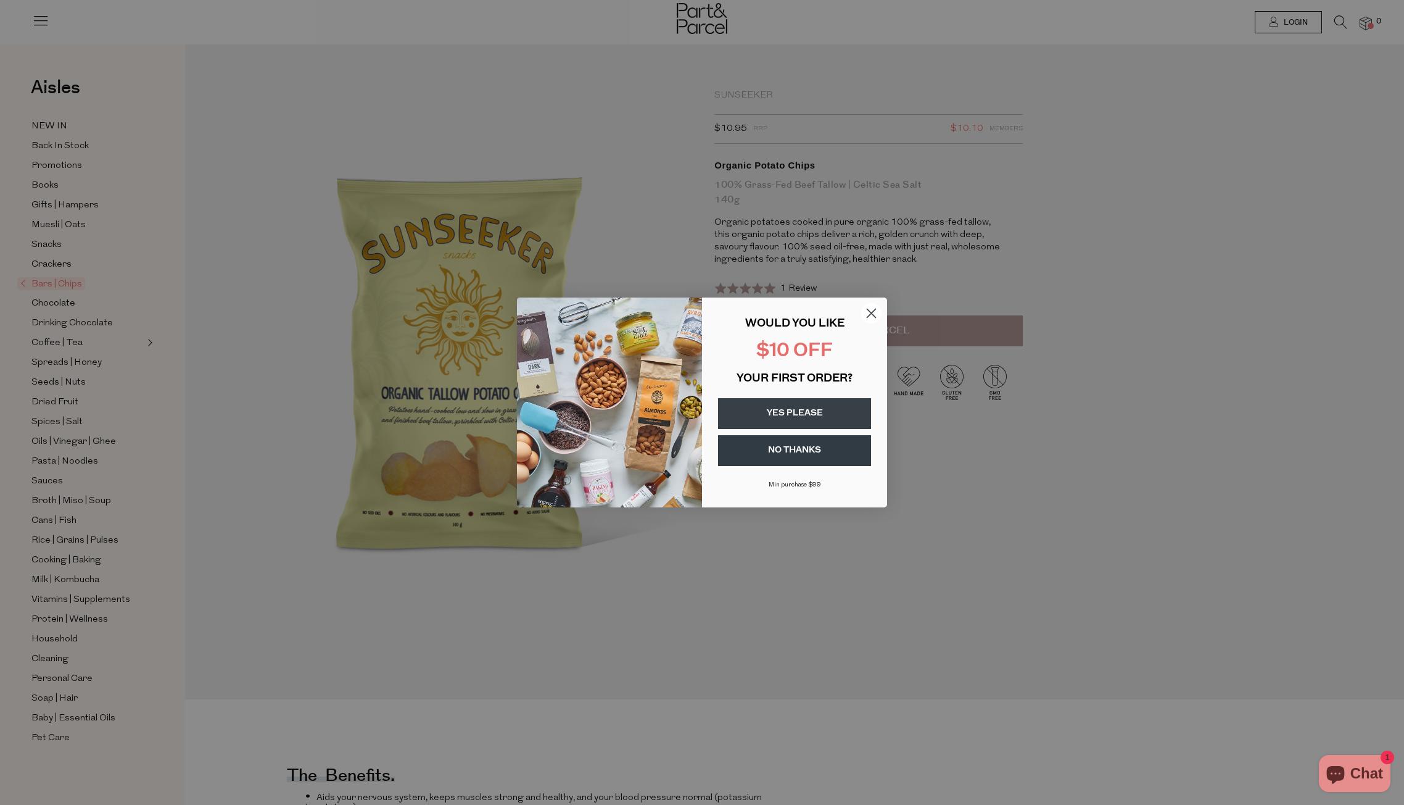
click at [872, 310] on circle "Close dialog" at bounding box center [871, 313] width 20 height 20
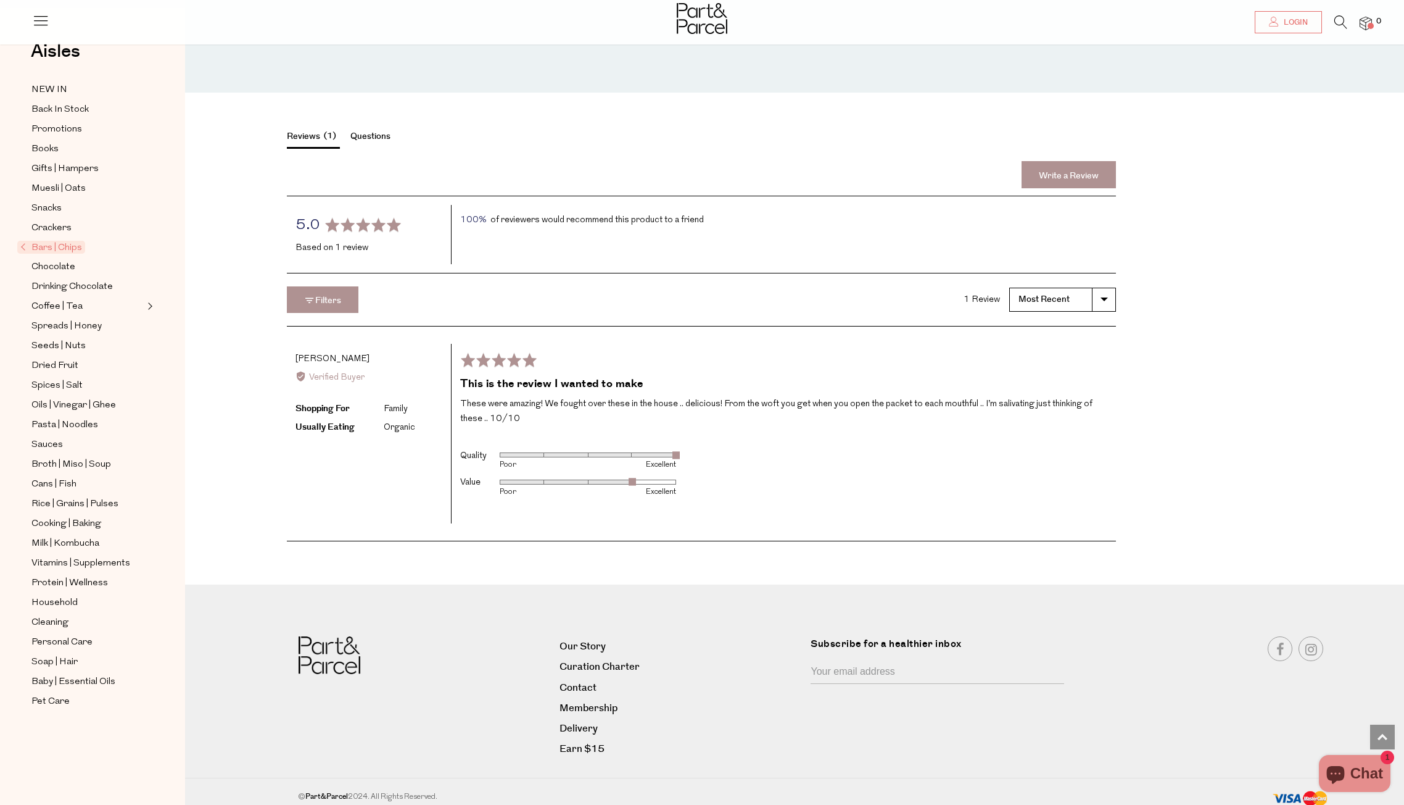
scroll to position [1880, 0]
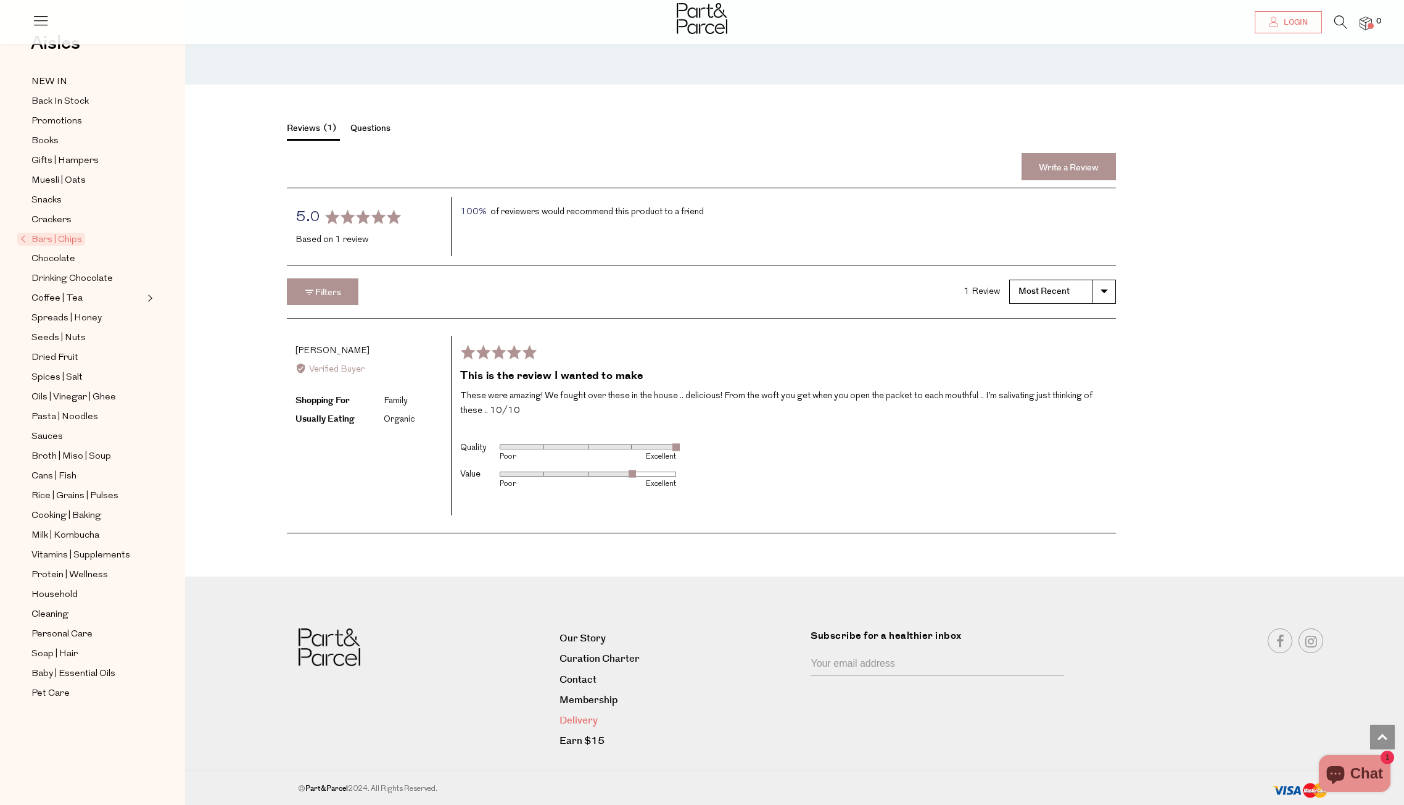
click at [586, 715] on link "Delivery" at bounding box center [681, 720] width 243 height 17
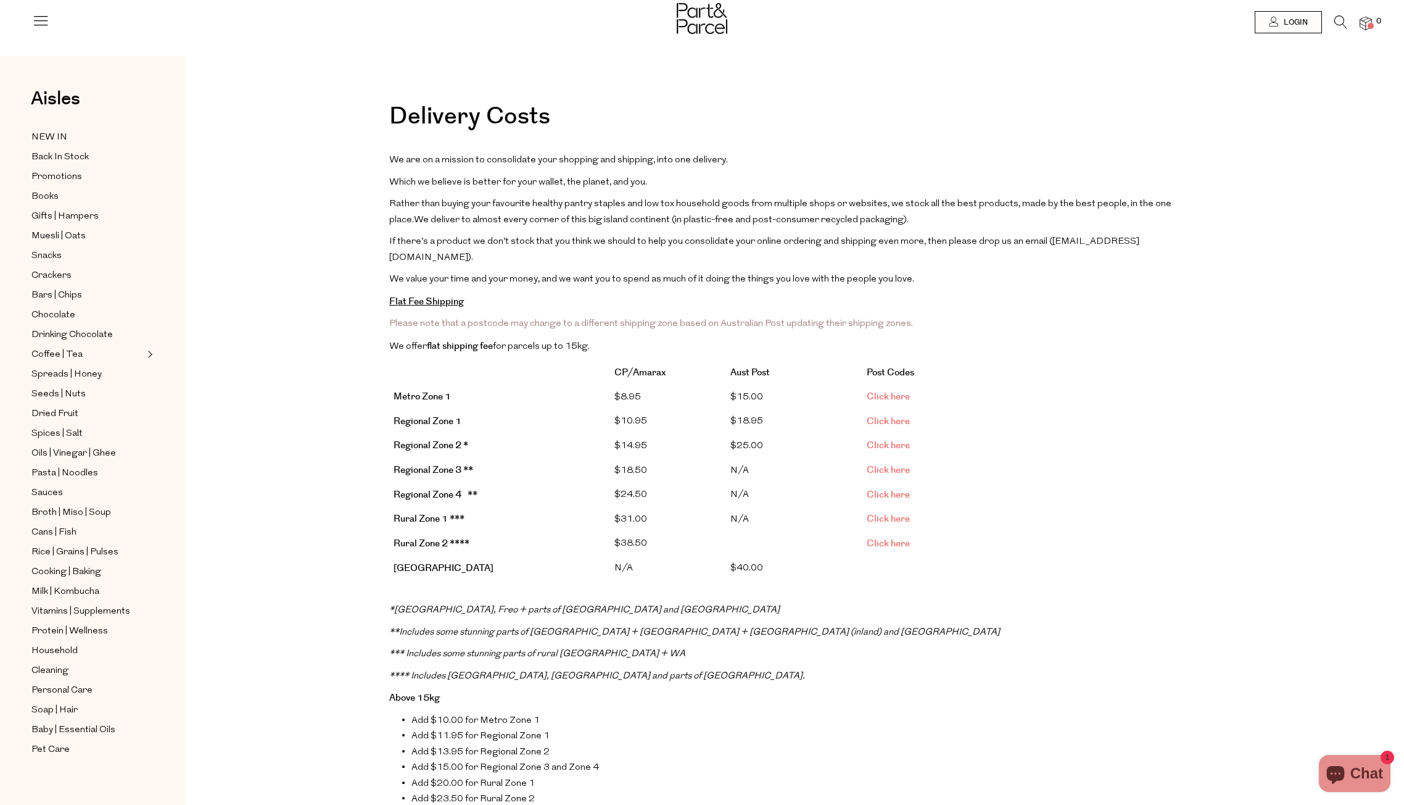
click at [891, 390] on link "Click here" at bounding box center [888, 396] width 43 height 13
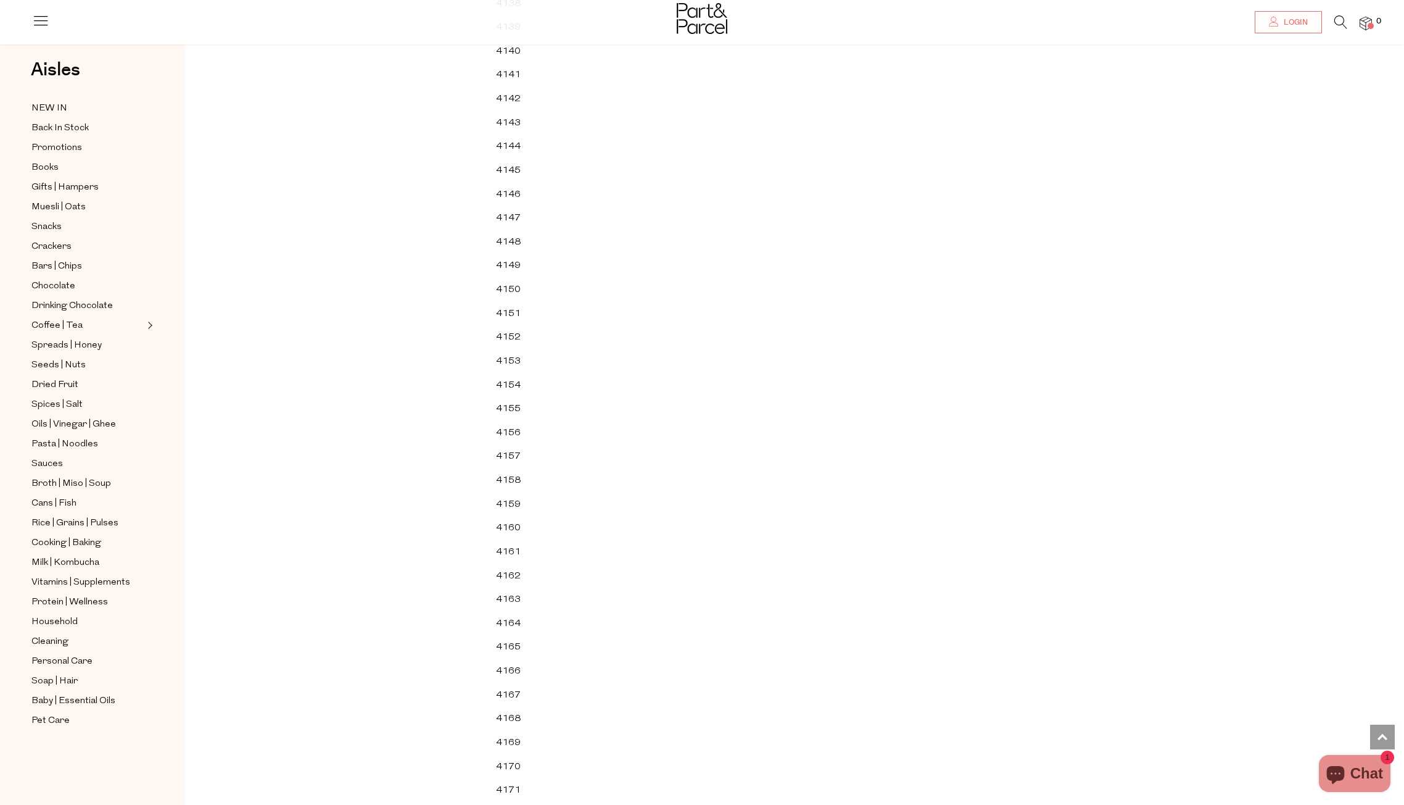
scroll to position [38011, 0]
click at [682, 20] on img at bounding box center [702, 18] width 51 height 31
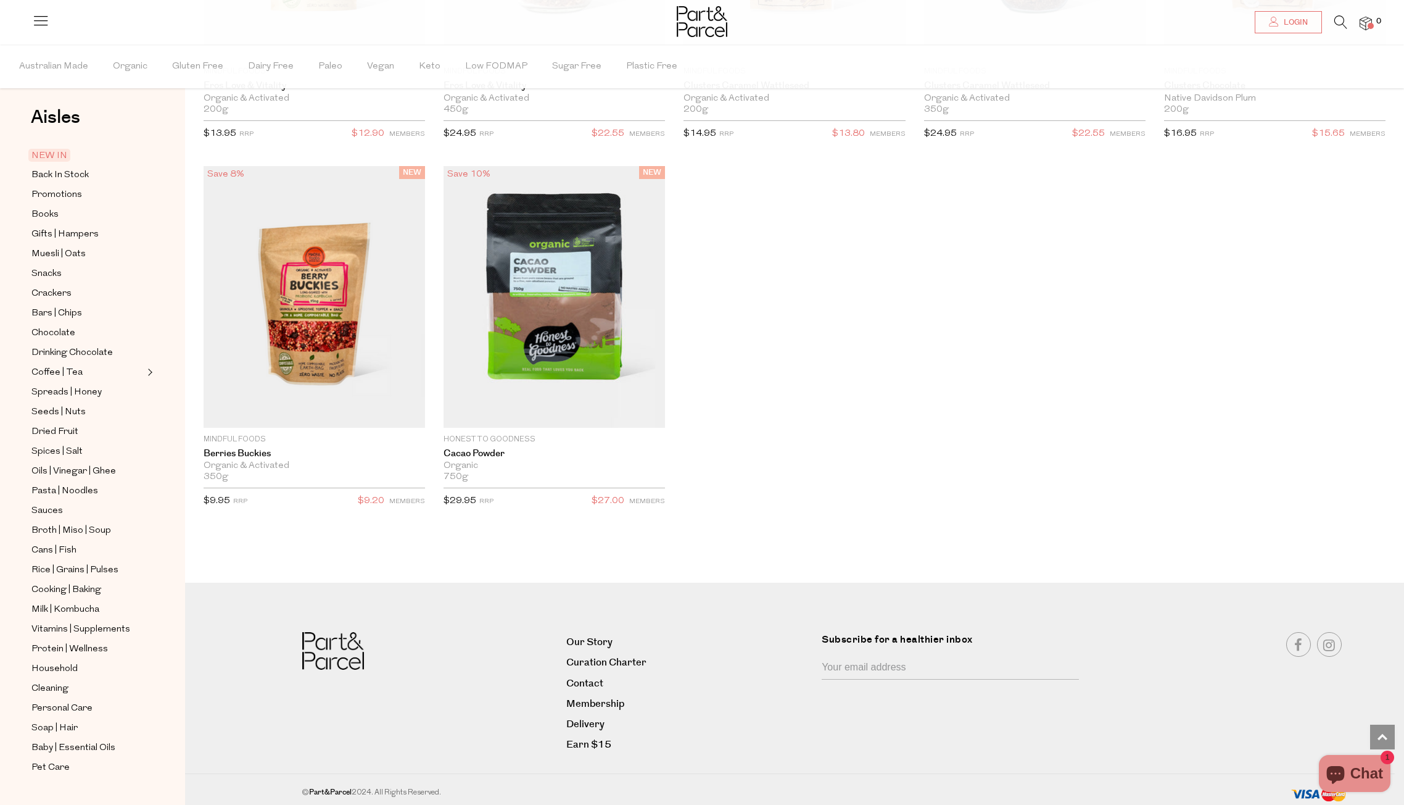
scroll to position [15, 0]
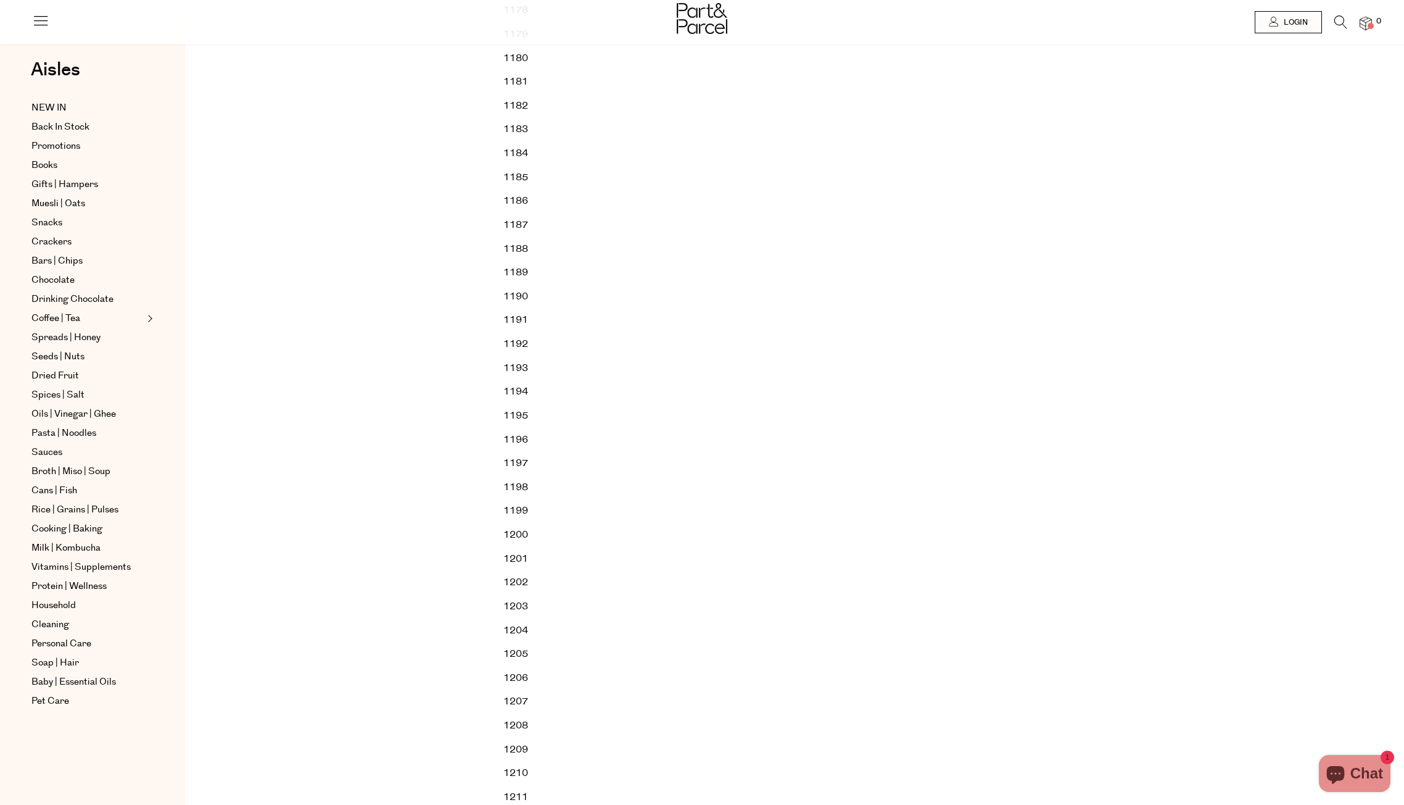
scroll to position [4418, 0]
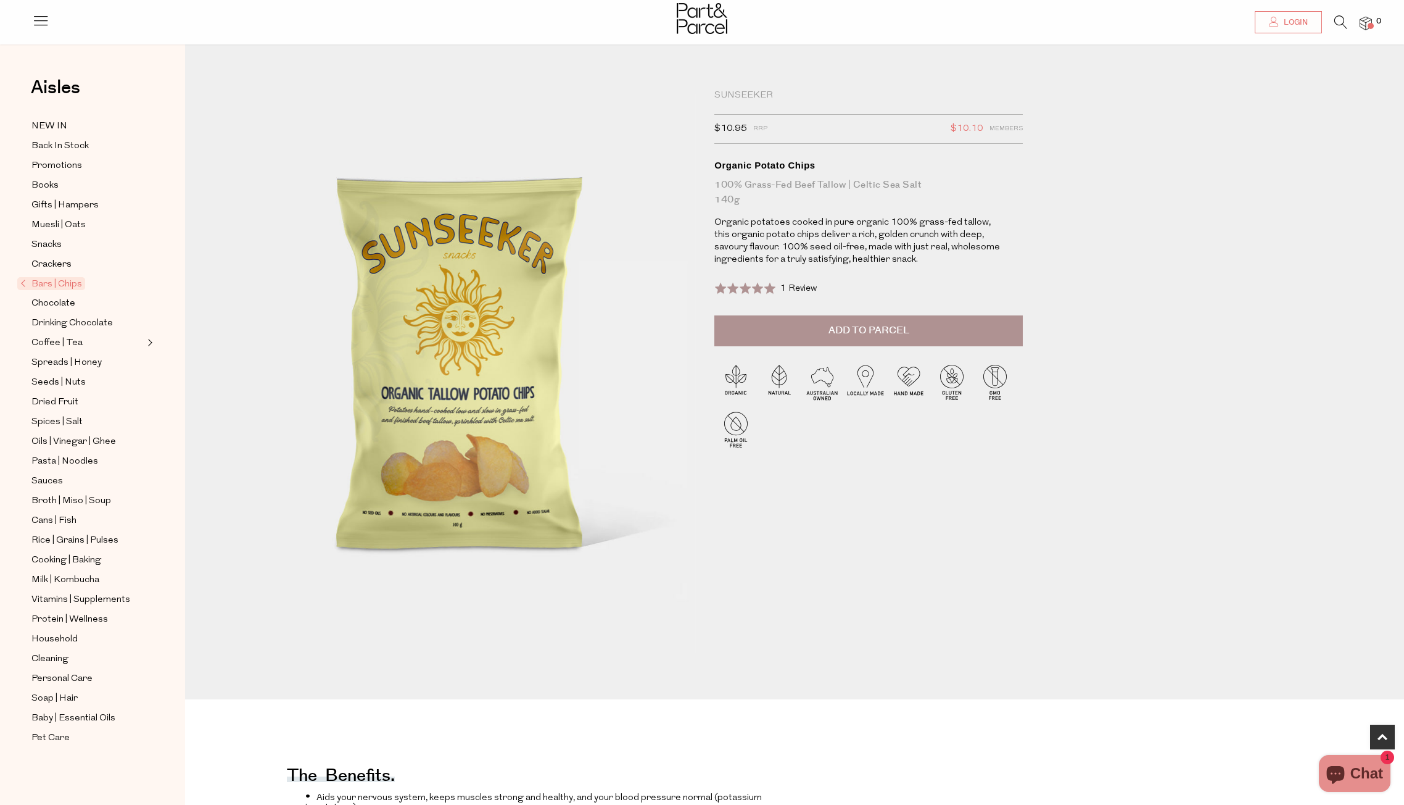
scroll to position [1880, 0]
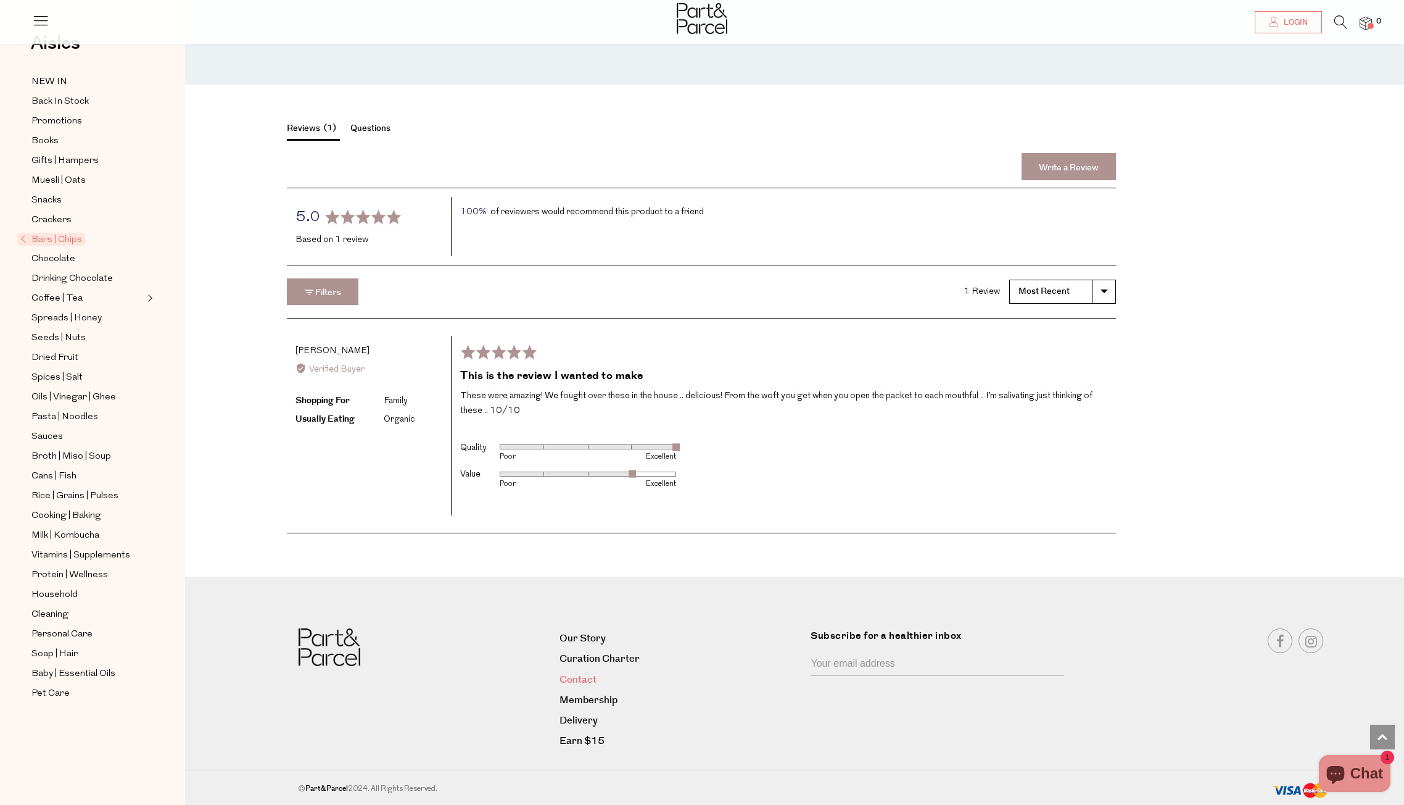
click at [578, 677] on link "Contact" at bounding box center [681, 679] width 243 height 17
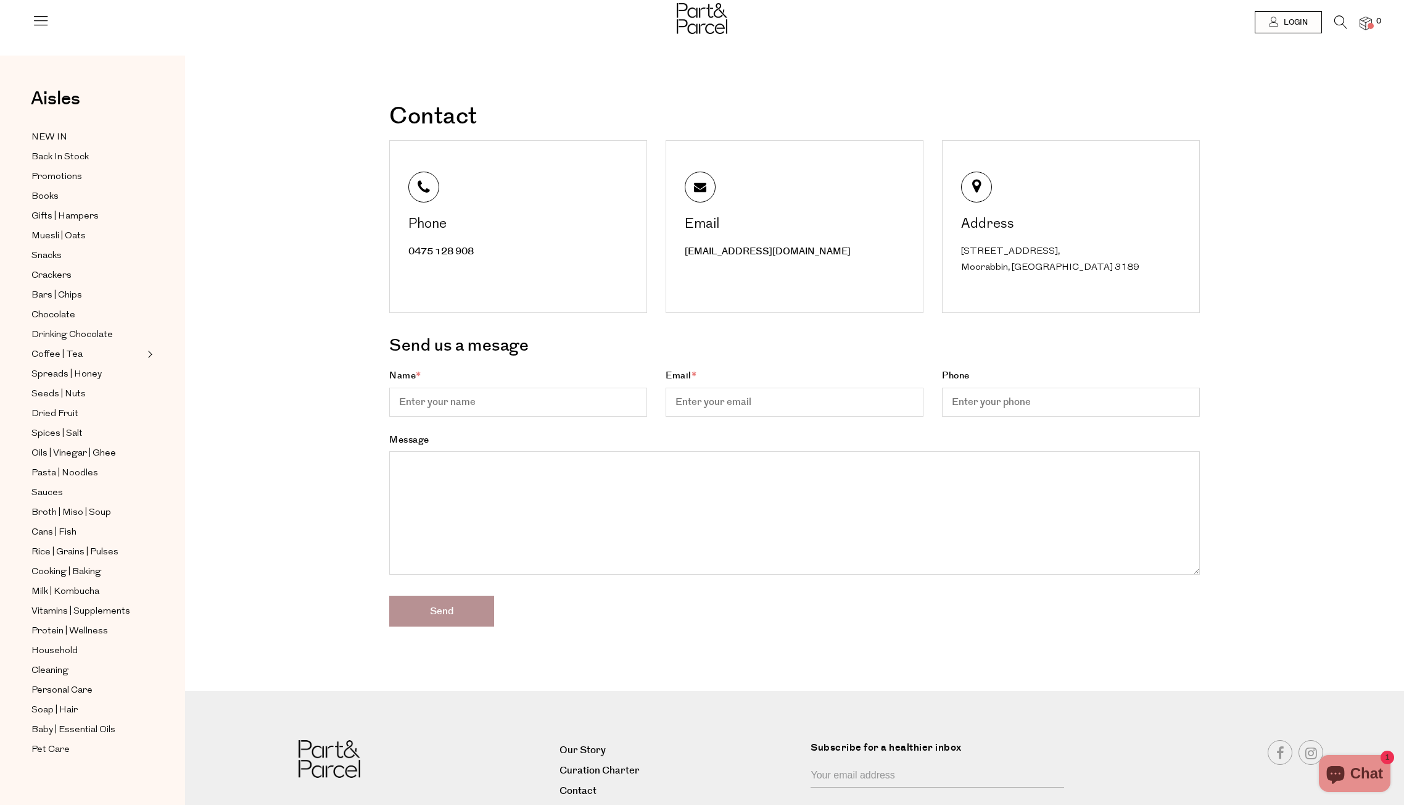
click at [686, 16] on img at bounding box center [702, 18] width 51 height 31
